Goal: Check status: Check status

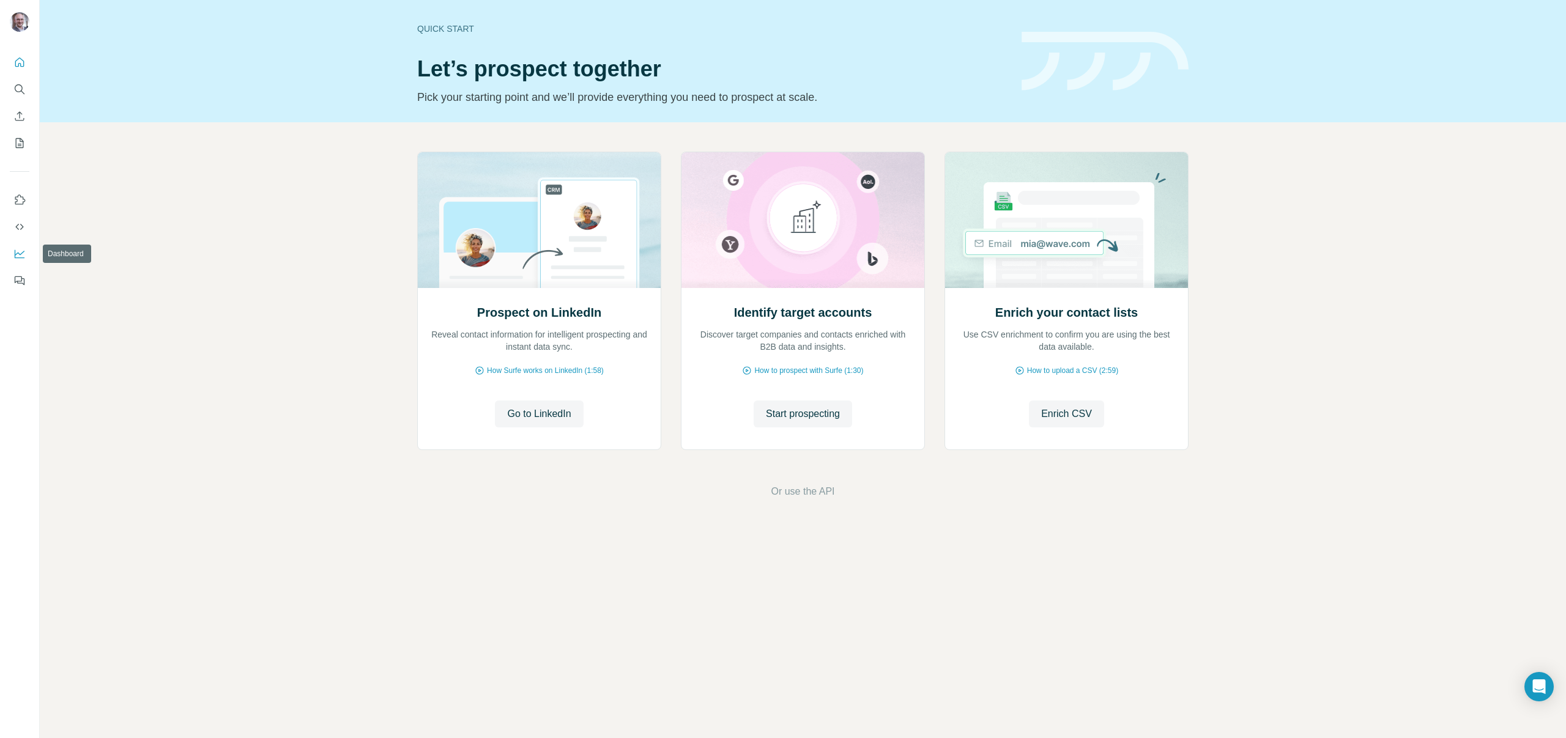
click at [21, 246] on button "Dashboard" at bounding box center [20, 254] width 20 height 22
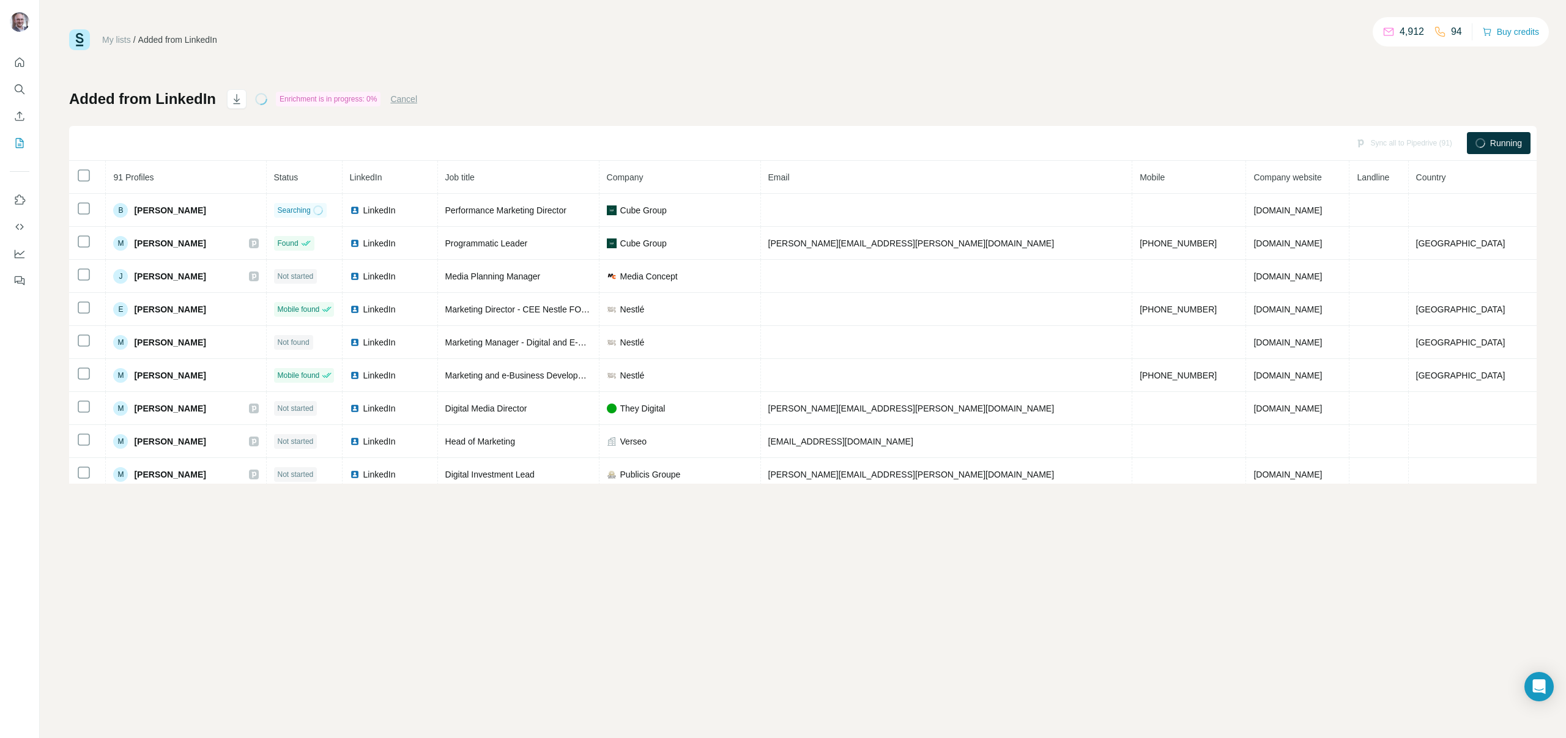
click at [1501, 145] on span "Running" at bounding box center [1506, 143] width 32 height 12
click at [1482, 100] on div "Added from LinkedIn Enrichment is in progress: 0% Cancel Sync all to Pipedrive …" at bounding box center [802, 286] width 1467 height 394
click at [1061, 136] on div "Sync all to Pipedrive (91) Running" at bounding box center [802, 143] width 1467 height 35
click at [1047, 120] on div "Added from LinkedIn Enrichment is in progress: 0% Cancel Sync all to Pipedrive …" at bounding box center [802, 286] width 1467 height 394
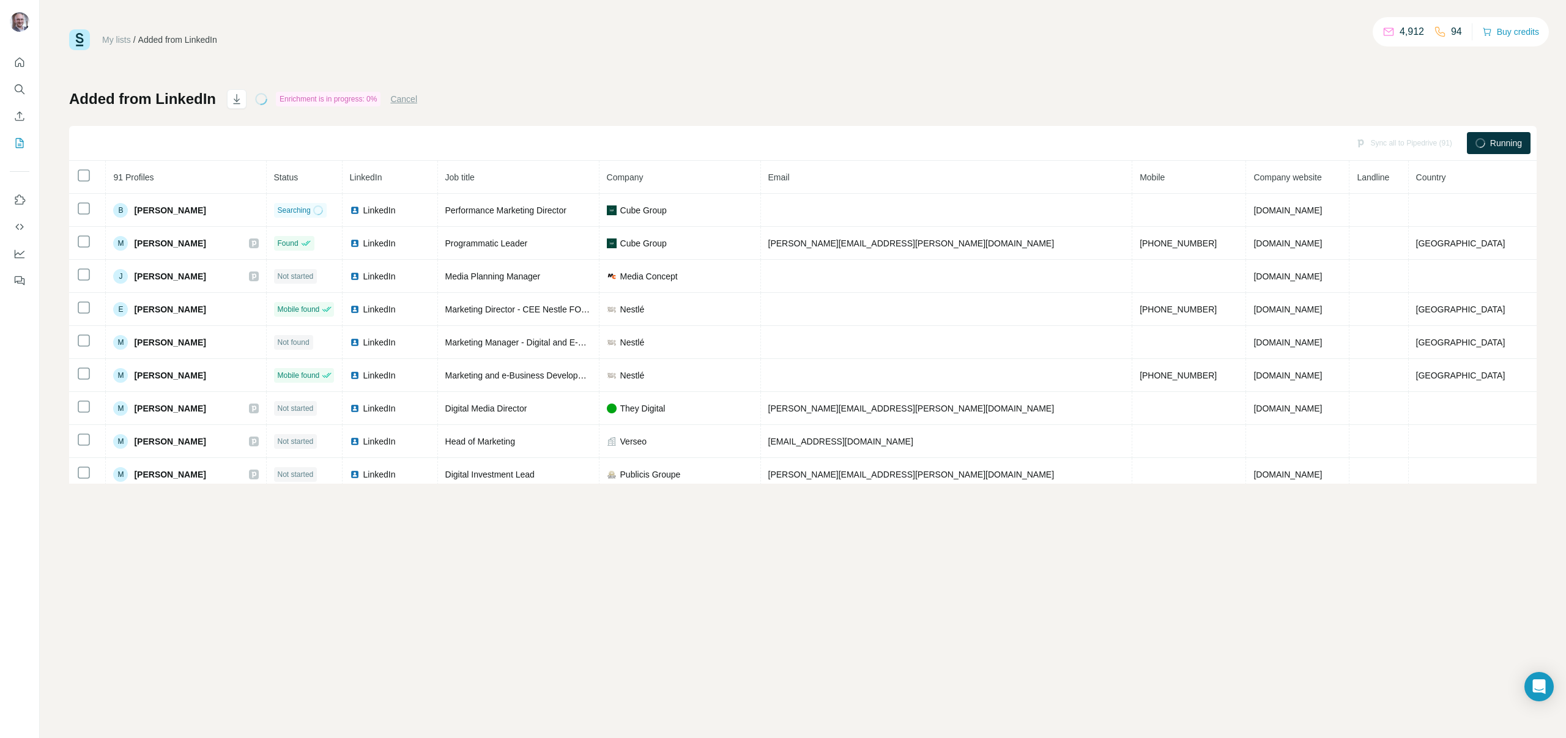
click at [966, 75] on div "My lists / Added from LinkedIn 4,912 94 Buy credits Added from LinkedIn Enrichm…" at bounding box center [802, 256] width 1467 height 454
click at [281, 51] on div "My lists / Added from LinkedIn 4,912 94 Buy credits Added from LinkedIn Enrichm…" at bounding box center [802, 256] width 1467 height 454
